Goal: Task Accomplishment & Management: Use online tool/utility

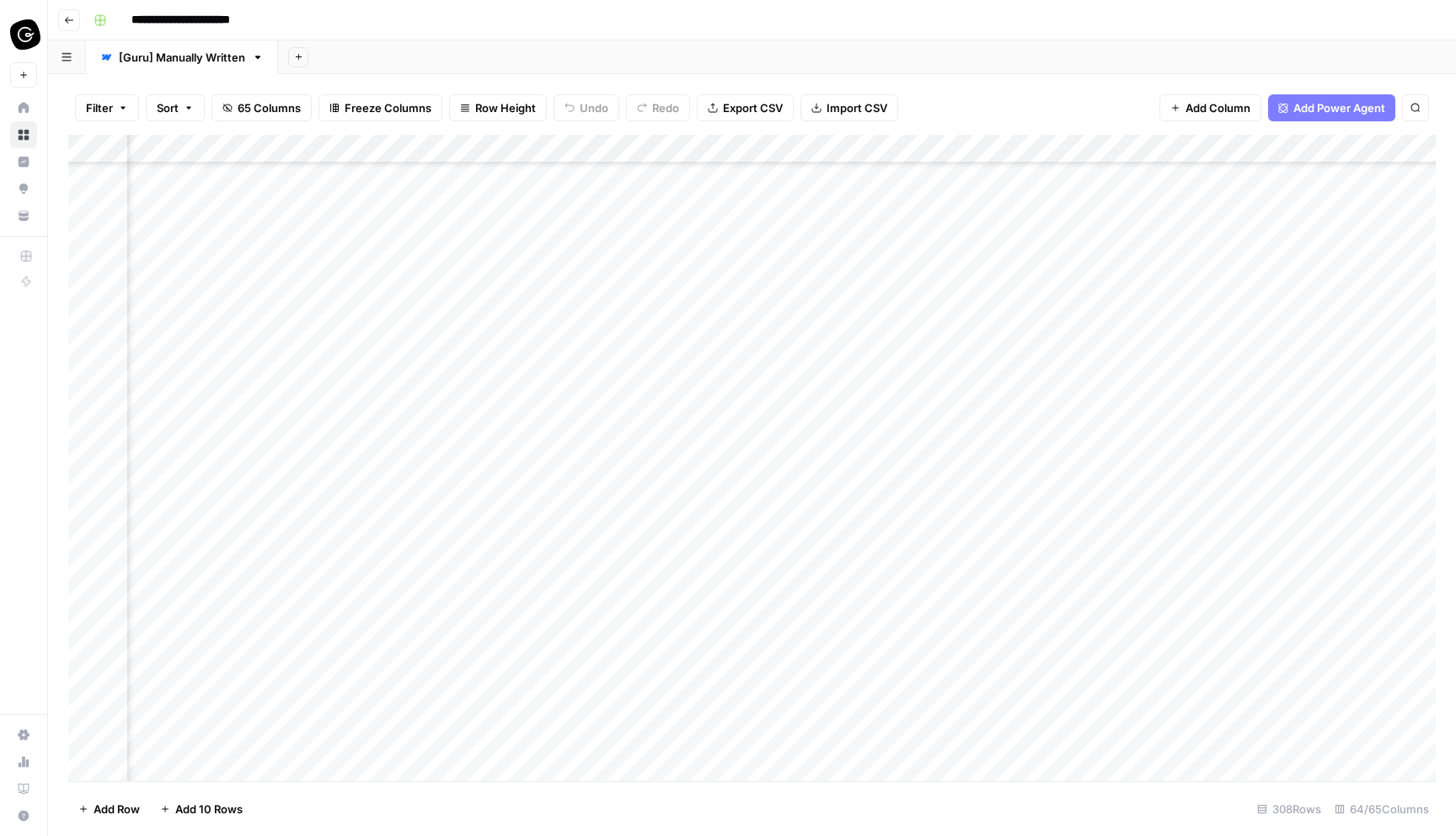
scroll to position [399, 2793]
click at [645, 265] on div "Add Column" at bounding box center [752, 459] width 1367 height 647
click at [645, 295] on div "Add Column" at bounding box center [752, 459] width 1367 height 647
click at [648, 263] on div "Add Column" at bounding box center [752, 459] width 1367 height 647
click at [646, 320] on div "Add Column" at bounding box center [752, 459] width 1367 height 647
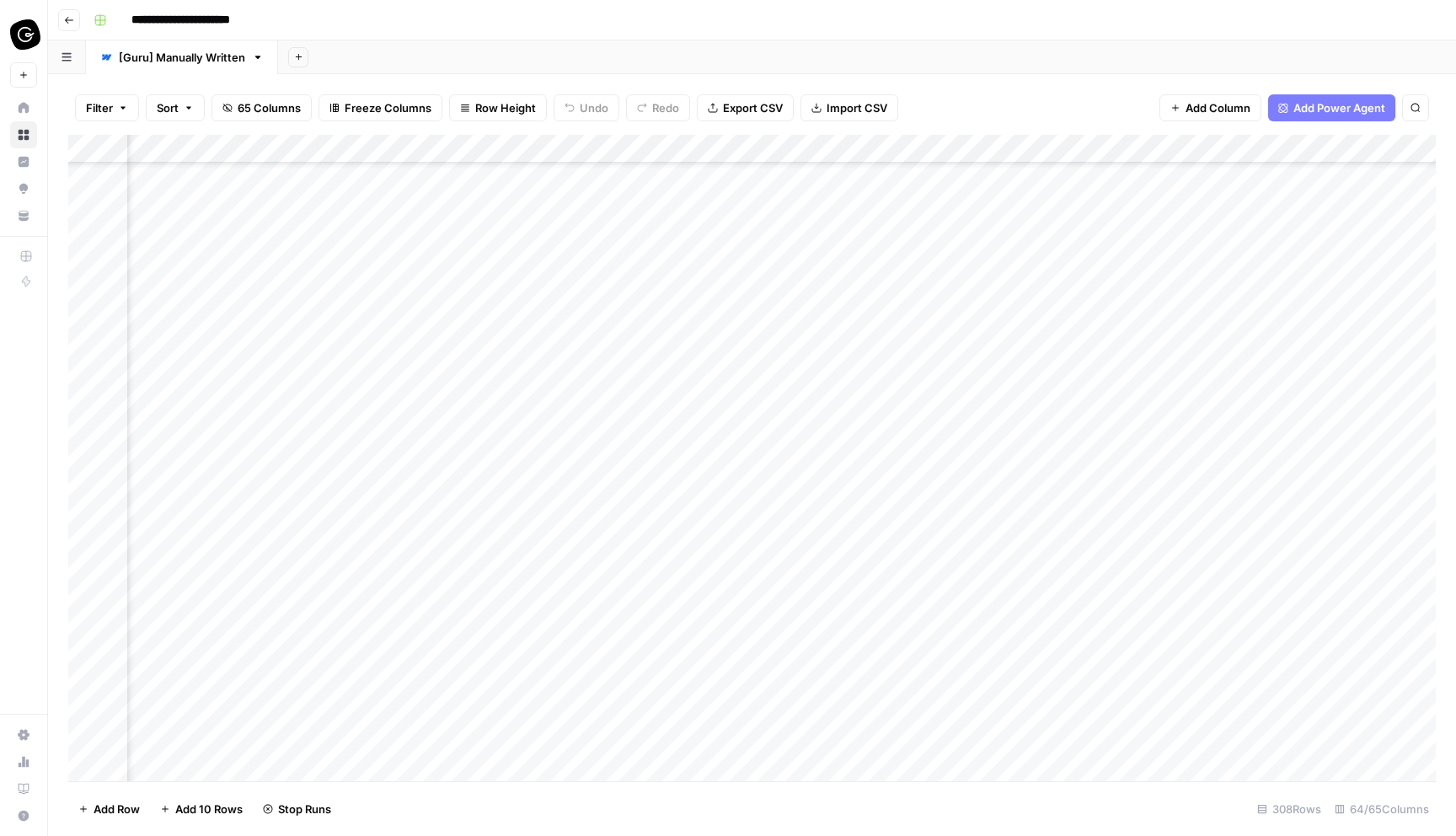
click at [647, 348] on div "Add Column" at bounding box center [752, 459] width 1367 height 647
click at [650, 383] on div "Add Column" at bounding box center [752, 459] width 1367 height 647
click at [645, 410] on div "Add Column" at bounding box center [752, 459] width 1367 height 647
click at [646, 435] on div "Add Column" at bounding box center [752, 459] width 1367 height 647
click at [647, 469] on div "Add Column" at bounding box center [752, 459] width 1367 height 647
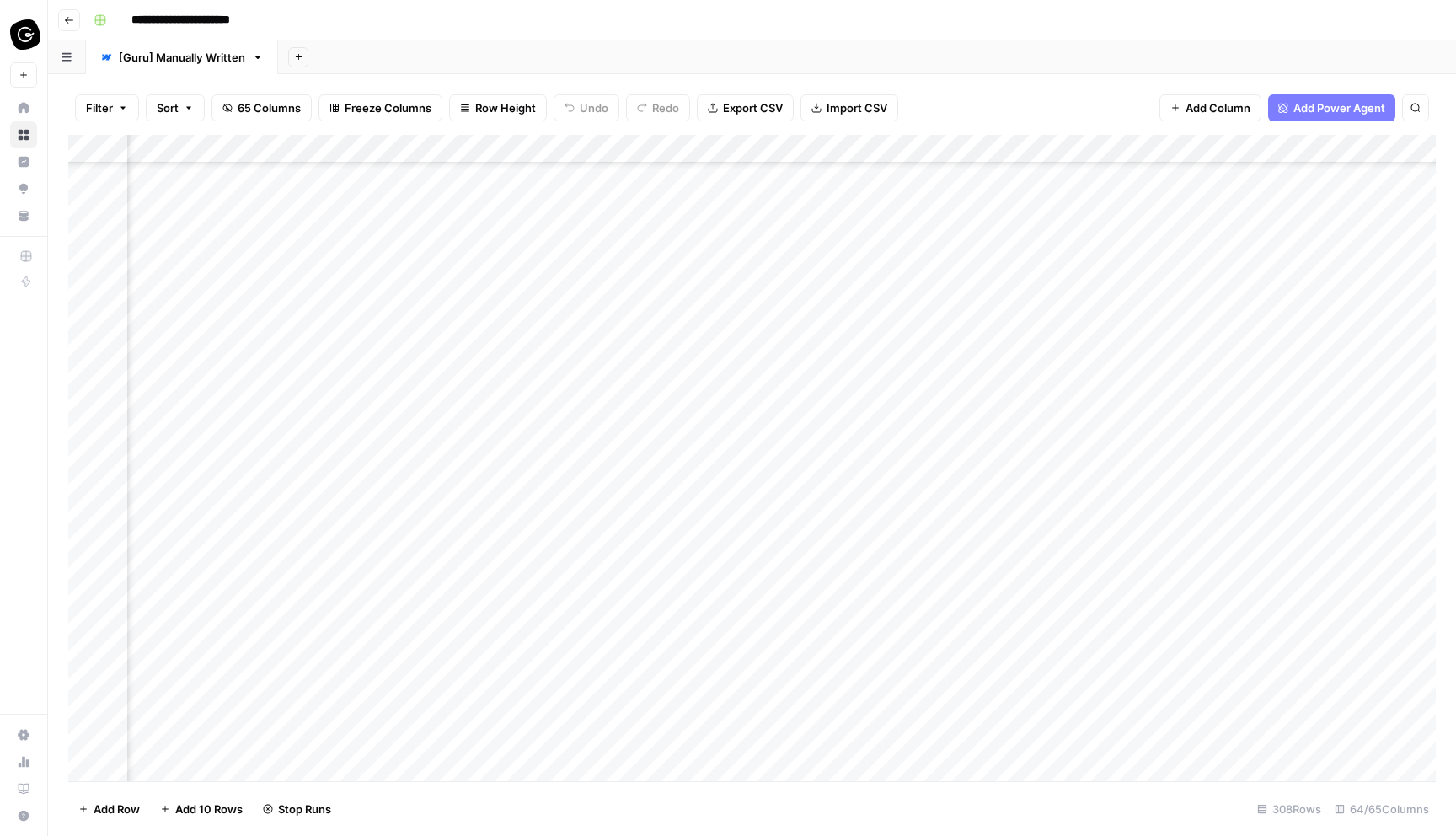
click at [652, 497] on div "Add Column" at bounding box center [752, 459] width 1367 height 647
click at [647, 528] on div "Add Column" at bounding box center [752, 459] width 1367 height 647
